Goal: Task Accomplishment & Management: Manage account settings

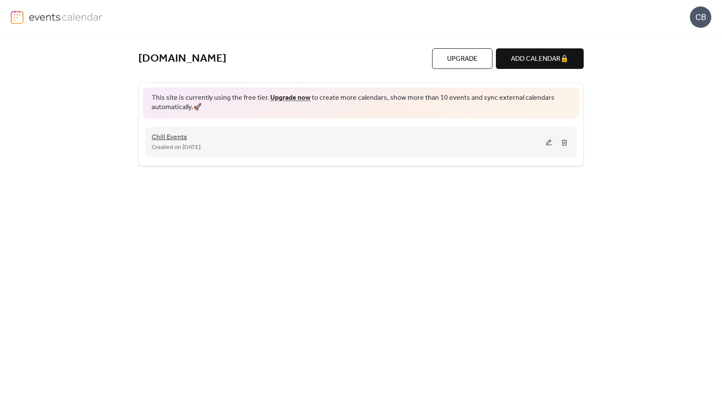
click at [170, 136] on span "Chill Events" at bounding box center [170, 137] width 36 height 10
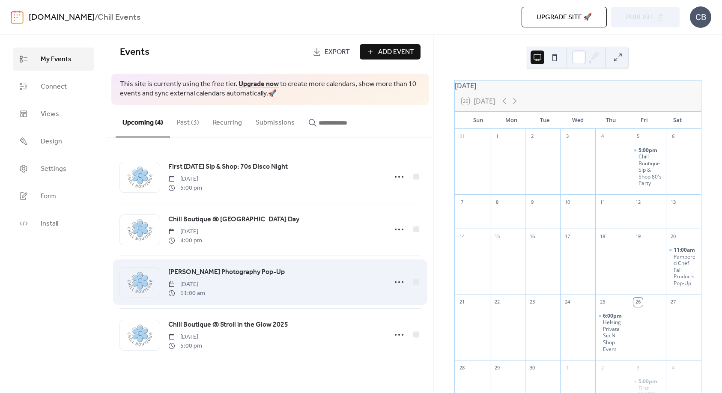
click at [244, 271] on span "[PERSON_NAME] Photography Pop-Up" at bounding box center [226, 272] width 116 height 10
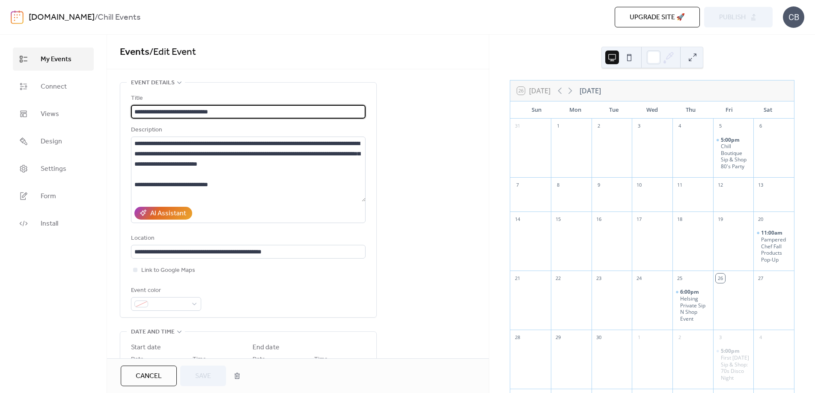
click at [52, 60] on span "My Events" at bounding box center [56, 59] width 31 height 10
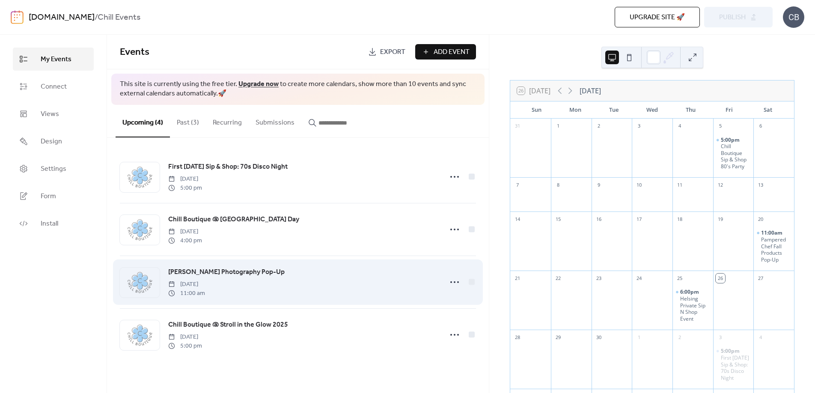
click at [257, 271] on span "[PERSON_NAME] Photography Pop-Up" at bounding box center [226, 272] width 116 height 10
